Goal: Task Accomplishment & Management: Manage account settings

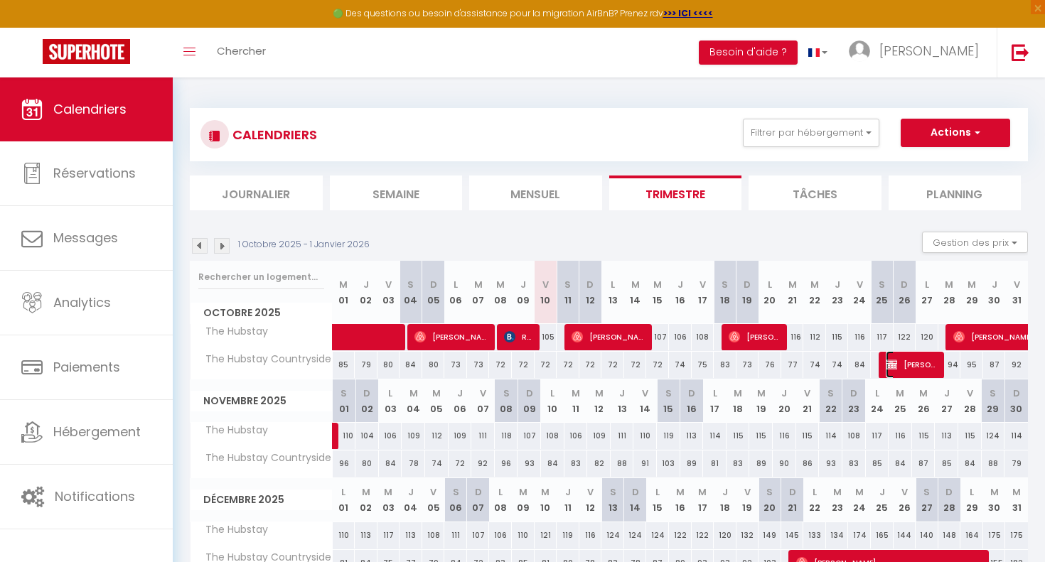
click at [922, 366] on span "[PERSON_NAME]" at bounding box center [912, 364] width 53 height 27
select select "OK"
select select "KO"
select select "0"
select select "1"
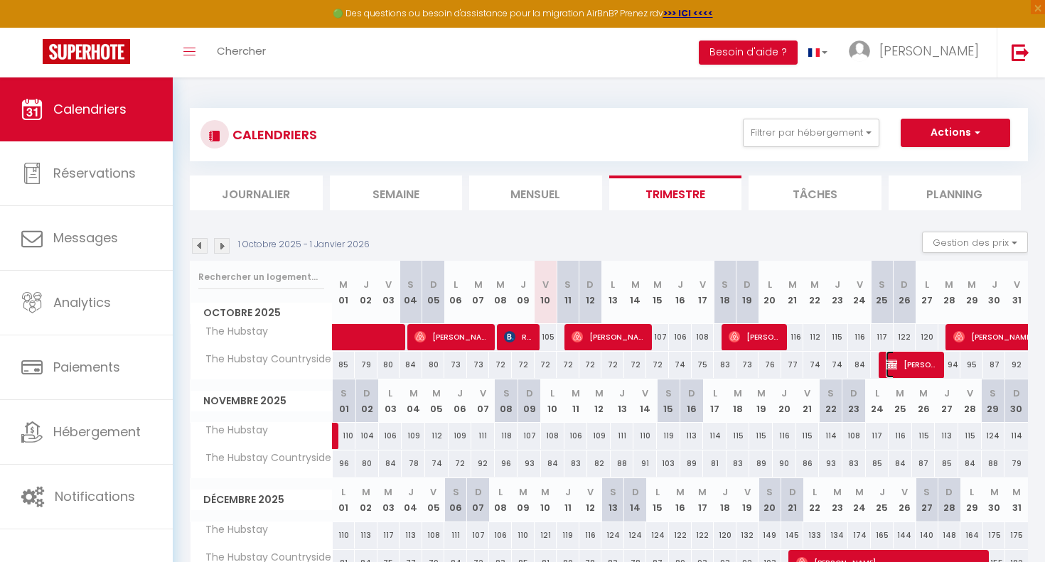
select select "1"
select select
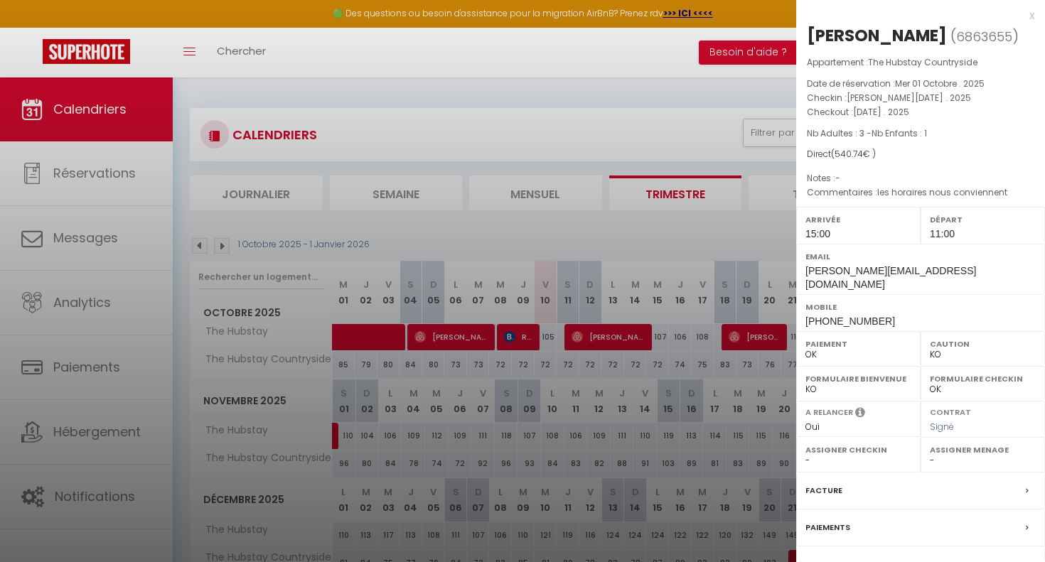
select select "45715"
click at [1029, 19] on div "x" at bounding box center [915, 15] width 238 height 17
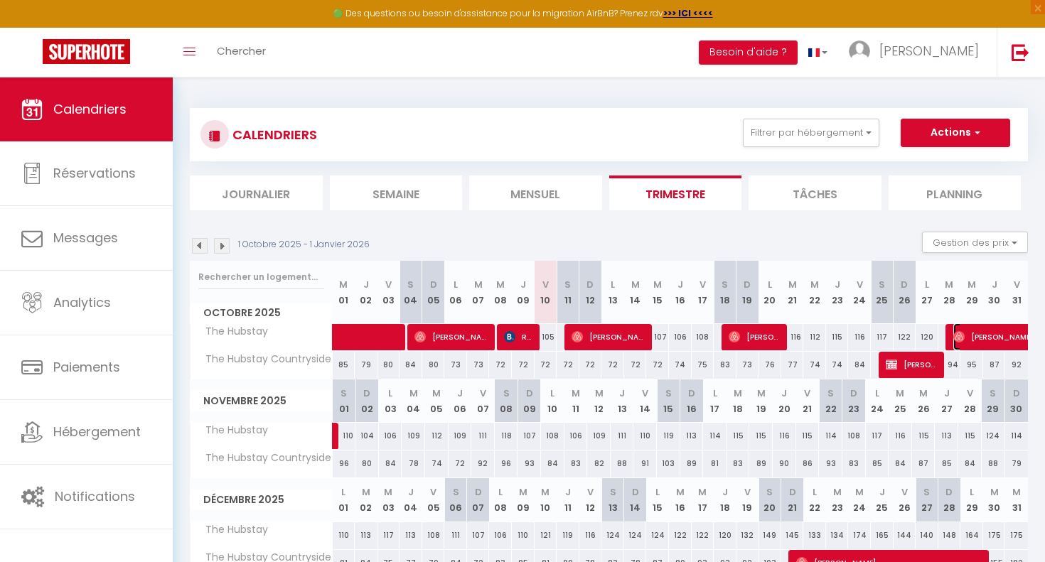
click at [1001, 336] on span "[PERSON_NAME]" at bounding box center [1019, 337] width 131 height 27
select select "OK"
select select
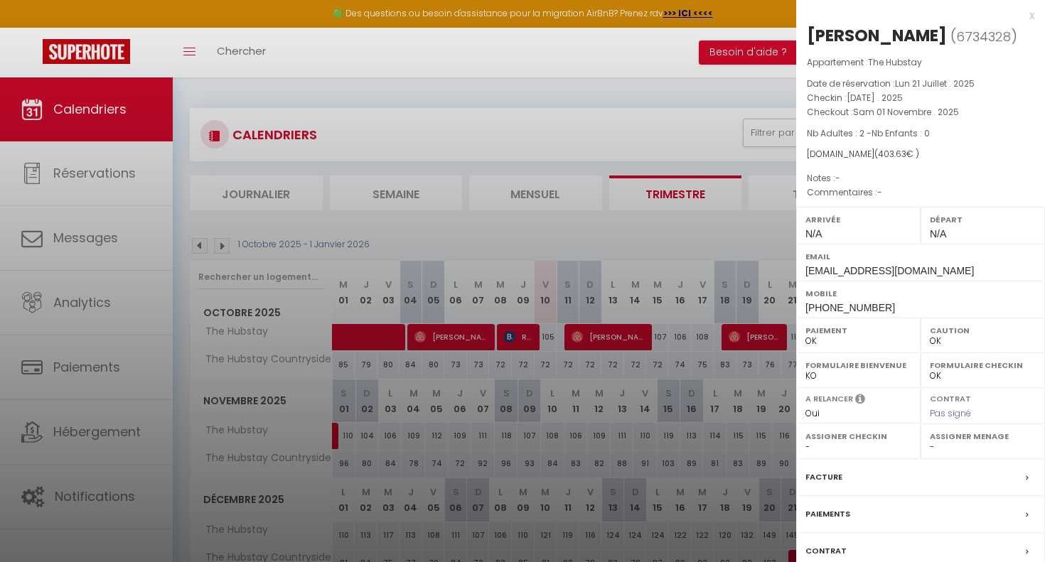
click at [1035, 14] on div "x [PERSON_NAME] ( 6734328 ) Appartement : The Hubstay Date de réservation : [DA…" at bounding box center [920, 331] width 249 height 663
click at [1029, 12] on div "x" at bounding box center [915, 15] width 238 height 17
